Goal: Transaction & Acquisition: Purchase product/service

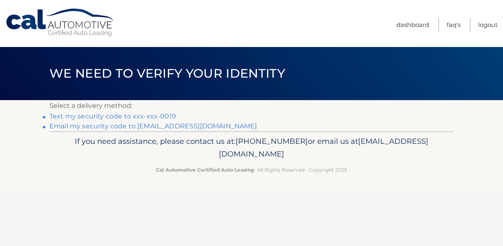
click at [143, 117] on link "Text my security code to xxx-xxx-0019" at bounding box center [112, 116] width 127 height 8
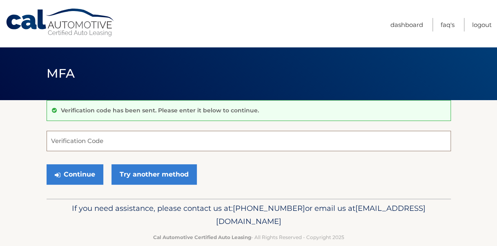
click at [87, 146] on input "Verification Code" at bounding box center [249, 141] width 404 height 20
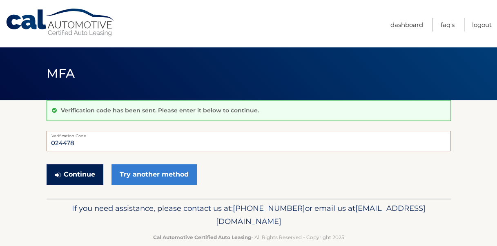
type input "024478"
click at [83, 173] on button "Continue" at bounding box center [75, 174] width 57 height 20
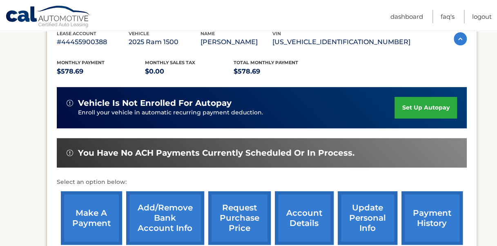
scroll to position [167, 0]
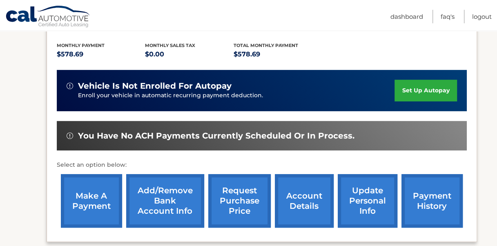
click at [88, 196] on link "make a payment" at bounding box center [91, 200] width 61 height 53
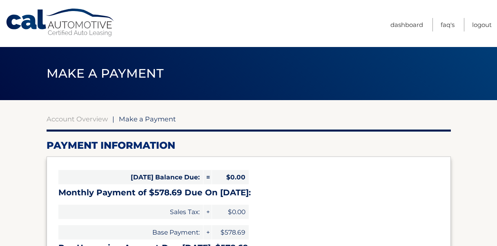
select select "MDRjOWU2ZTMtMTU4MC00YzYyLTliZDUtOWM5ZTdhZGQzZTQy"
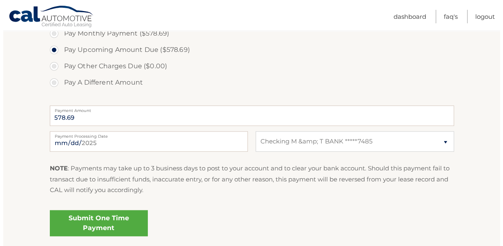
scroll to position [293, 0]
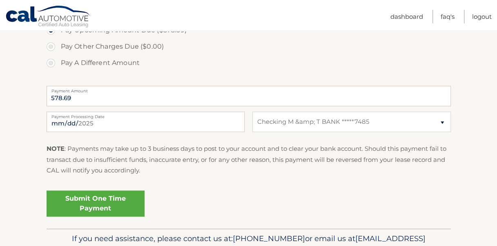
click at [112, 199] on link "Submit One Time Payment" at bounding box center [96, 203] width 98 height 26
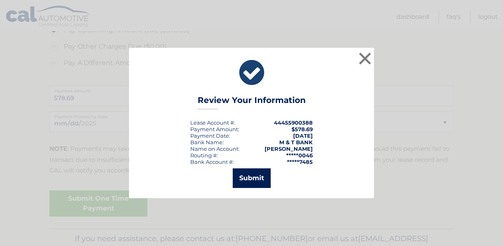
click at [256, 181] on button "Submit" at bounding box center [252, 178] width 38 height 20
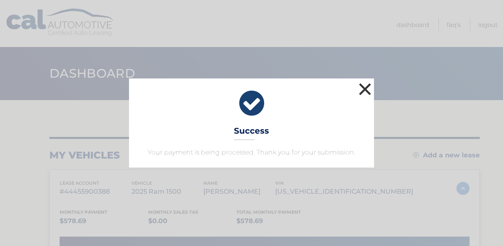
click at [363, 89] on button "×" at bounding box center [365, 89] width 16 height 16
